Goal: Task Accomplishment & Management: Use online tool/utility

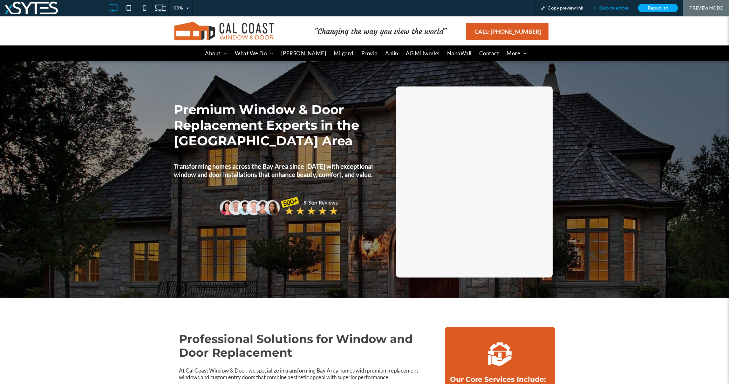
click at [619, 7] on span "Back to editor" at bounding box center [613, 7] width 29 height 5
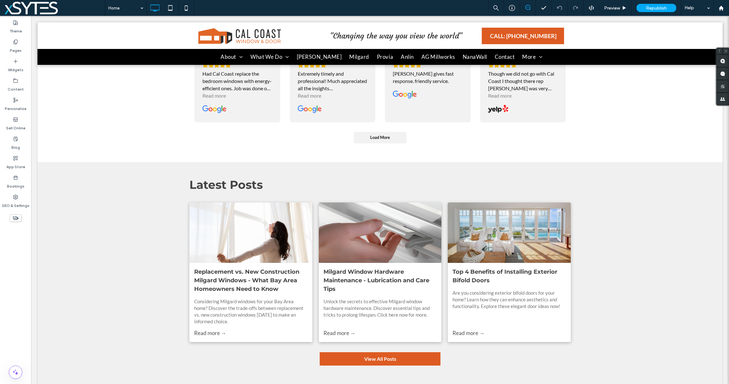
scroll to position [2200, 0]
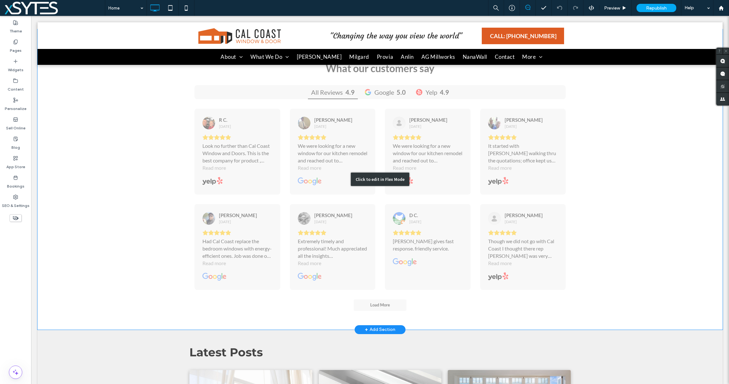
click at [587, 217] on div "Click to edit in Flex Mode" at bounding box center [380, 179] width 685 height 300
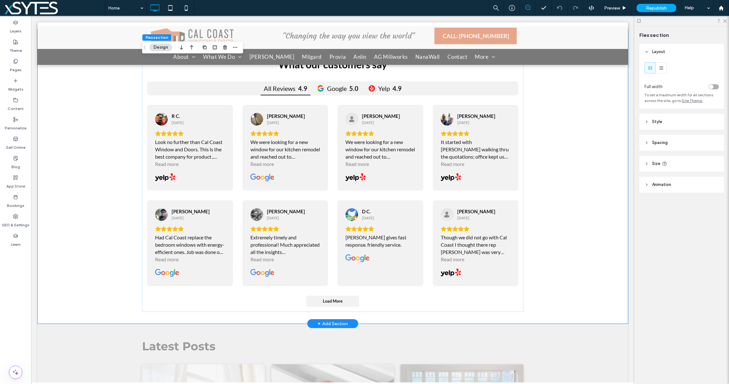
scroll to position [2098, 0]
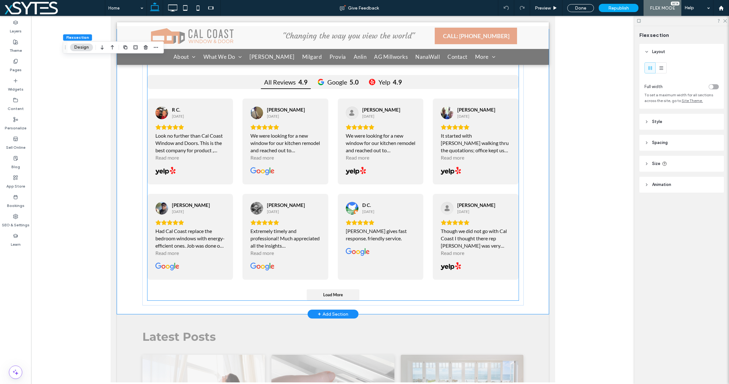
click at [503, 188] on div "R C. [DATE] Look no further than Cal Coast Window and Doors. This is the best c…" at bounding box center [332, 189] width 371 height 181
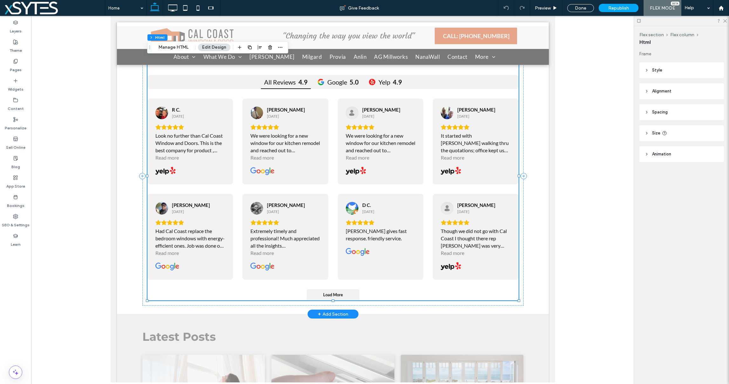
click at [503, 188] on div "R C. [DATE] Look no further than Cal Coast Window and Doors. This is the best c…" at bounding box center [332, 189] width 371 height 181
click at [163, 47] on button "Manage HTML" at bounding box center [173, 48] width 38 height 8
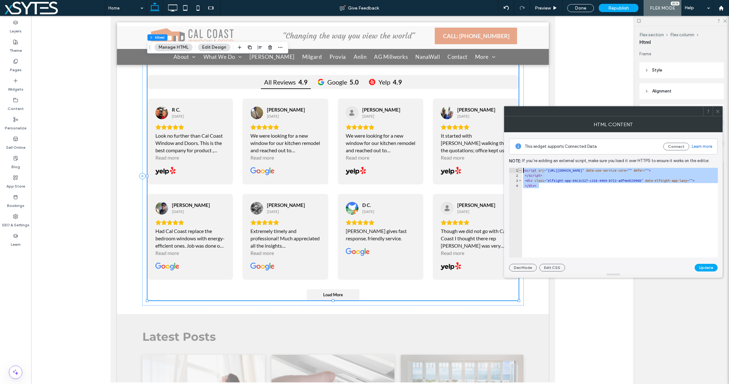
drag, startPoint x: 552, startPoint y: 186, endPoint x: 520, endPoint y: 172, distance: 35.7
click at [520, 172] on div "****** 1 2 3 4 < script src = "[URL][DOMAIN_NAME]" data-use-service-core = "" d…" at bounding box center [613, 213] width 209 height 90
type textarea "**********"
click at [718, 110] on icon at bounding box center [717, 111] width 5 height 5
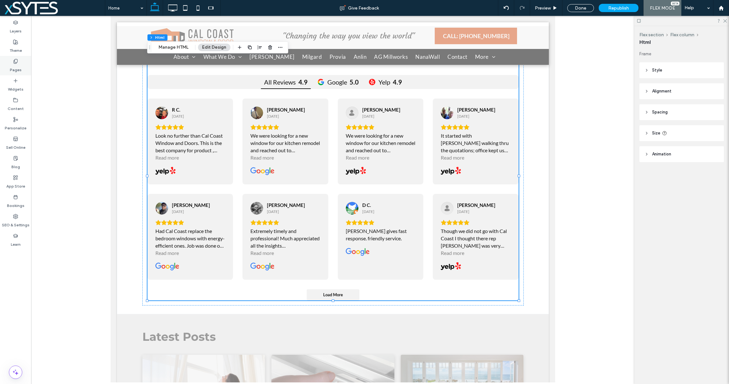
click at [17, 64] on label "Pages" at bounding box center [16, 68] width 12 height 9
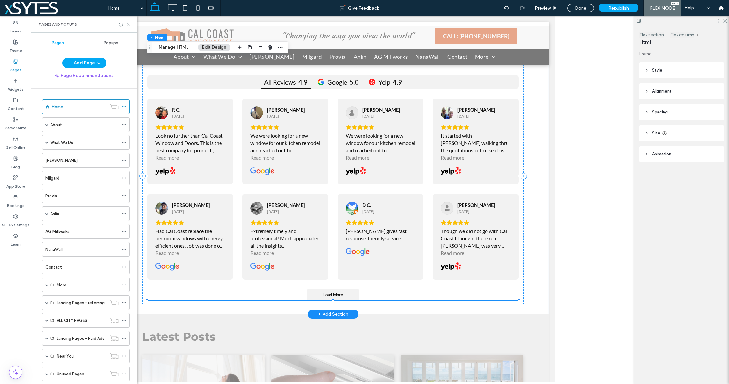
click at [392, 234] on div "[PERSON_NAME] gives fast response. friendly service." at bounding box center [380, 234] width 70 height 15
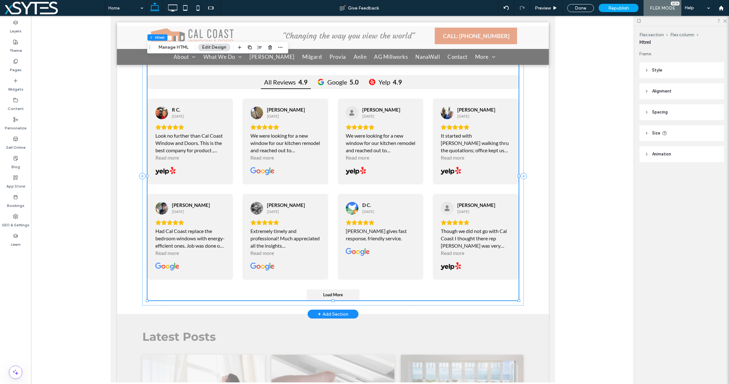
click at [392, 234] on div "[PERSON_NAME] gives fast response. friendly service." at bounding box center [380, 234] width 70 height 15
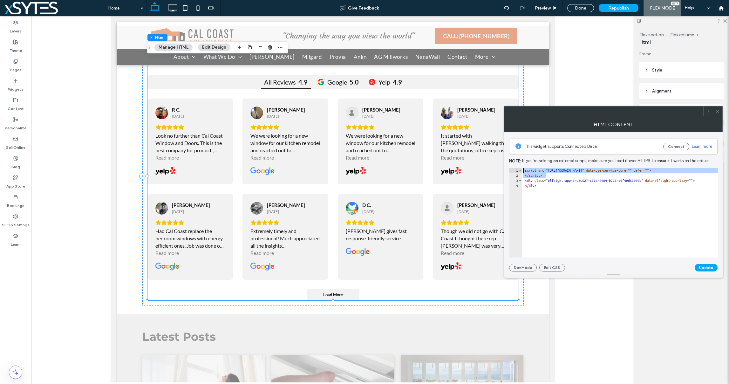
drag, startPoint x: 549, startPoint y: 174, endPoint x: 515, endPoint y: 169, distance: 34.3
click at [515, 169] on div "********* 1 2 3 4 < script src = "[URL][DOMAIN_NAME]" data-use-service-core = "…" at bounding box center [613, 213] width 209 height 90
drag, startPoint x: 558, startPoint y: 215, endPoint x: 545, endPoint y: 194, distance: 24.9
click at [558, 215] on div "< script src = "[URL][DOMAIN_NAME]" data-use-service-core = "" defer = "" > </ …" at bounding box center [634, 218] width 225 height 100
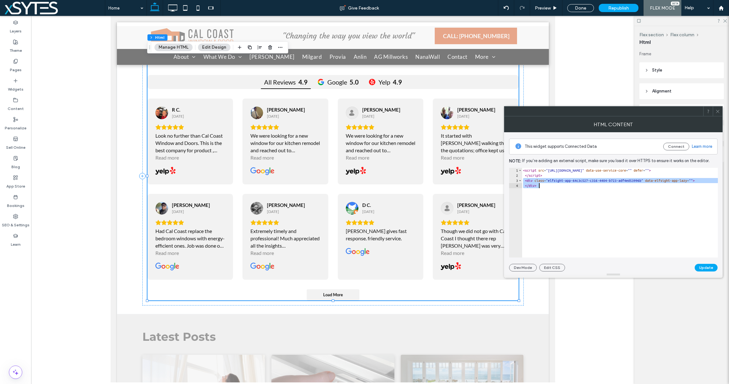
drag, startPoint x: 523, startPoint y: 180, endPoint x: 546, endPoint y: 187, distance: 24.2
click at [546, 187] on div "< script src = "[URL][DOMAIN_NAME]" data-use-service-core = "" defer = "" > </ …" at bounding box center [634, 218] width 225 height 100
type textarea "**********"
